Goal: Transaction & Acquisition: Subscribe to service/newsletter

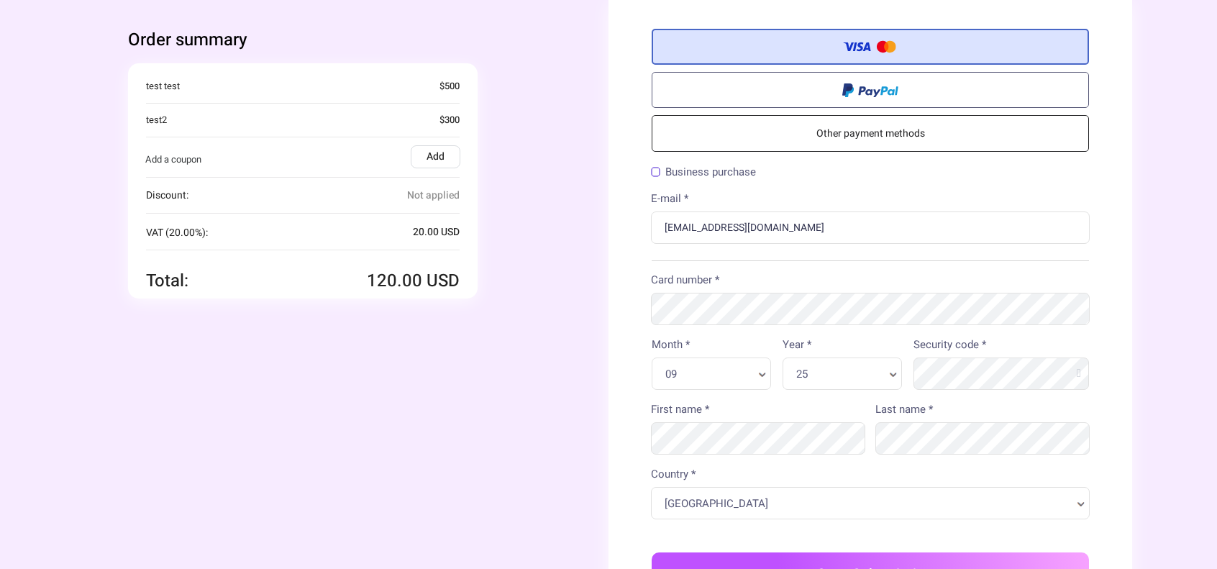
drag, startPoint x: 494, startPoint y: 491, endPoint x: 712, endPoint y: 342, distance: 264.0
click at [494, 491] on div "Order summary You're buying Quantity 1 x" at bounding box center [347, 383] width 524 height 766
click at [633, 305] on div "Credit/Debit Card Other payment methods Billing Information Business purchase" at bounding box center [871, 390] width 524 height 780
click at [574, 360] on div "Order summary You're buying Quantity 1 x" at bounding box center [347, 383] width 524 height 766
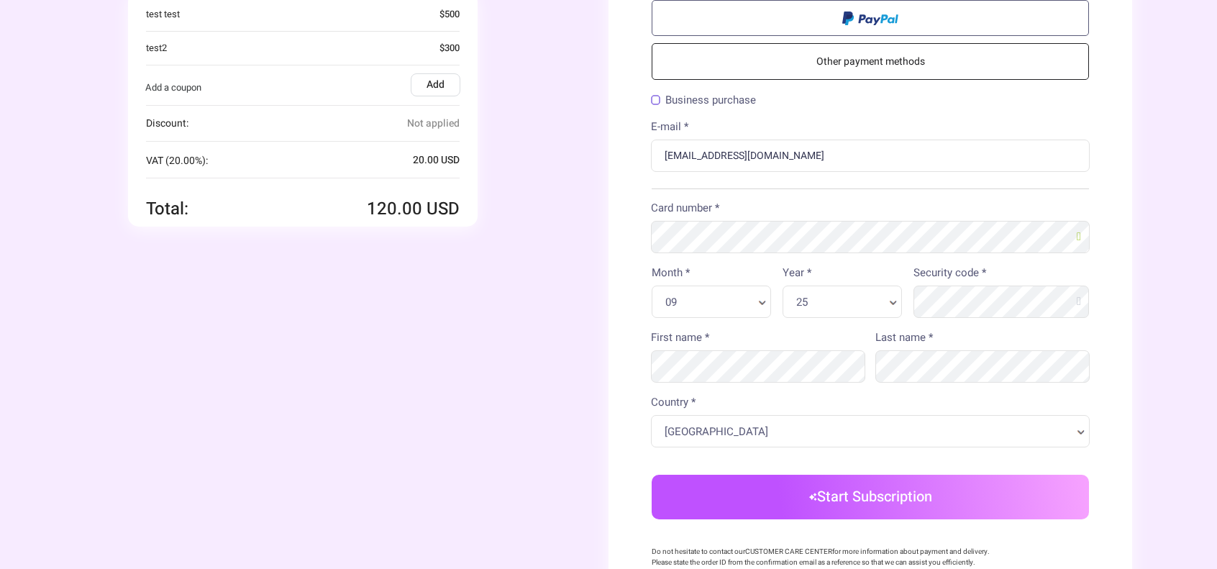
click at [846, 498] on button "Start Subscription" at bounding box center [870, 497] width 437 height 45
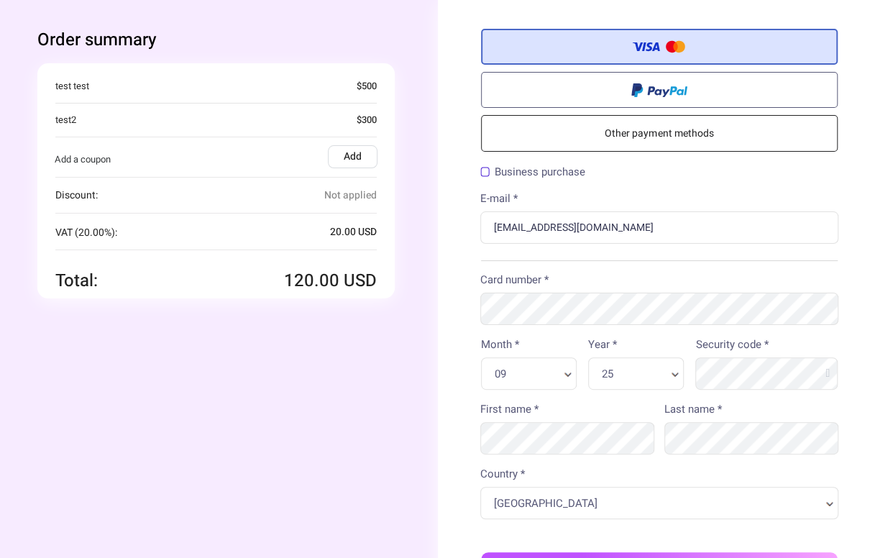
click at [684, 209] on div "E-mail * [EMAIL_ADDRESS][DOMAIN_NAME]" at bounding box center [660, 217] width 359 height 53
click at [475, 313] on div "Card number *" at bounding box center [660, 298] width 381 height 53
click at [424, 356] on div "Order summary You're buying Quantity 1 x" at bounding box center [216, 388] width 444 height 777
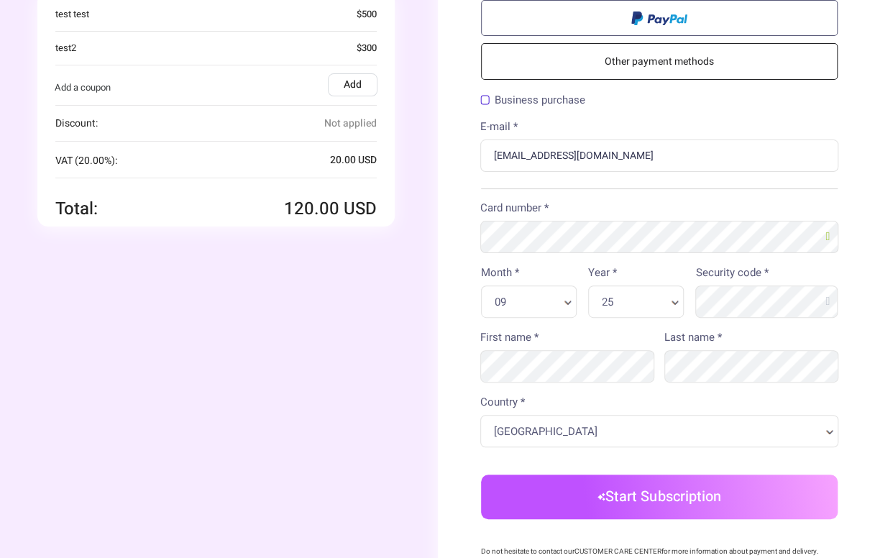
click at [640, 502] on button "Start Subscription" at bounding box center [660, 497] width 358 height 45
